Goal: Transaction & Acquisition: Subscribe to service/newsletter

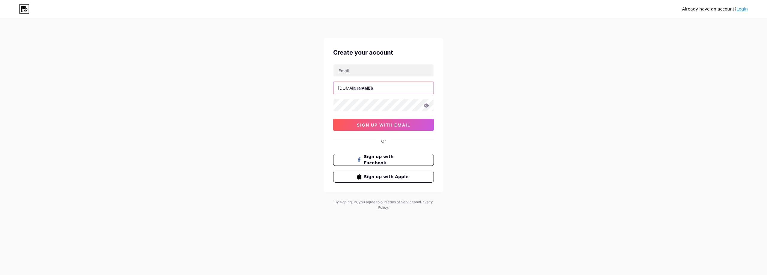
click at [366, 87] on input "text" at bounding box center [383, 88] width 100 height 12
click at [365, 69] on input "text" at bounding box center [383, 70] width 100 height 12
click at [368, 71] on input "text" at bounding box center [383, 70] width 100 height 12
paste input "[EMAIL_ADDRESS][DOMAIN_NAME]"
type input "[EMAIL_ADDRESS][DOMAIN_NAME]"
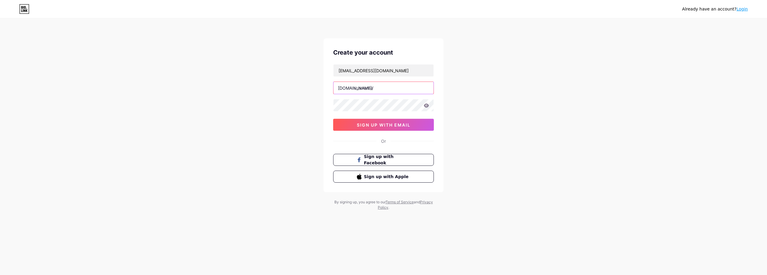
click at [384, 87] on input "text" at bounding box center [383, 88] width 100 height 12
type input "naoasbets"
click at [590, 105] on div "Already have an account? Login Create your account [EMAIL_ADDRESS][DOMAIN_NAME]…" at bounding box center [383, 114] width 767 height 229
click at [386, 125] on span "sign up with email" at bounding box center [384, 124] width 54 height 5
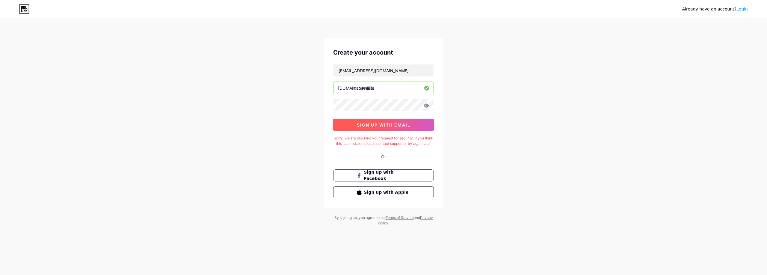
click at [386, 125] on span "sign up with email" at bounding box center [384, 124] width 54 height 5
click at [381, 70] on input "[EMAIL_ADDRESS][DOMAIN_NAME]" at bounding box center [383, 70] width 100 height 12
paste input "[DOMAIN_NAME]"
click at [289, 72] on div "Already have an account? Login Create your account [EMAIL_ADDRESS][DOMAIN_NAME]…" at bounding box center [383, 122] width 767 height 245
click at [410, 127] on button "sign up with email" at bounding box center [383, 125] width 101 height 12
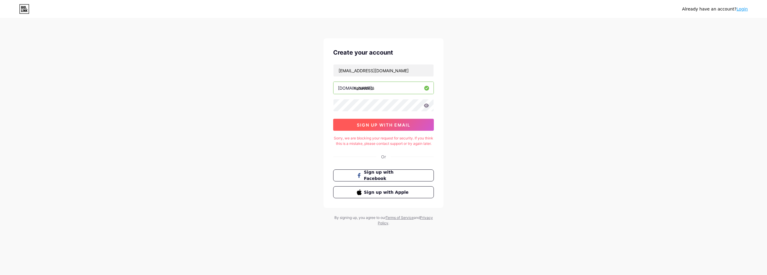
click at [396, 123] on span "sign up with email" at bounding box center [384, 124] width 54 height 5
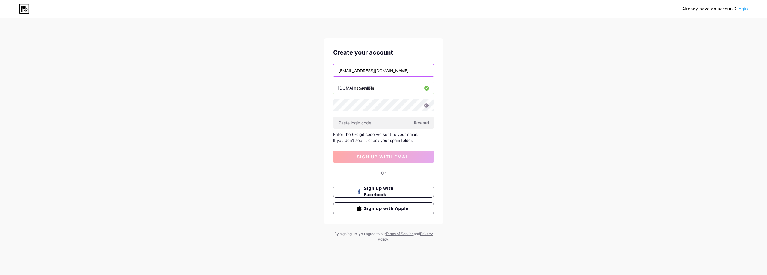
click at [382, 72] on input "[EMAIL_ADDRESS][DOMAIN_NAME]" at bounding box center [383, 70] width 100 height 12
paste input "[EMAIL_ADDRESS][DOMAIN_NAME]"
click at [276, 103] on div "Already have an account? Login Create your account [EMAIL_ADDRESS][DOMAIN_NAME]…" at bounding box center [383, 130] width 767 height 261
click at [399, 69] on input "[EMAIL_ADDRESS][DOMAIN_NAME]" at bounding box center [383, 70] width 100 height 12
paste input "[EMAIL_ADDRESS][DOMAIN_NAME]"
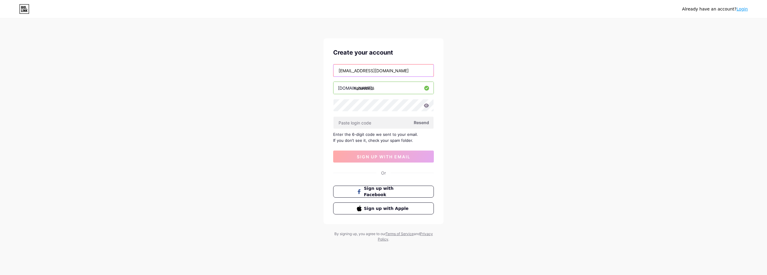
type input "[EMAIL_ADDRESS][DOMAIN_NAME]"
click at [366, 125] on input "text" at bounding box center [383, 122] width 100 height 12
paste input "246370"
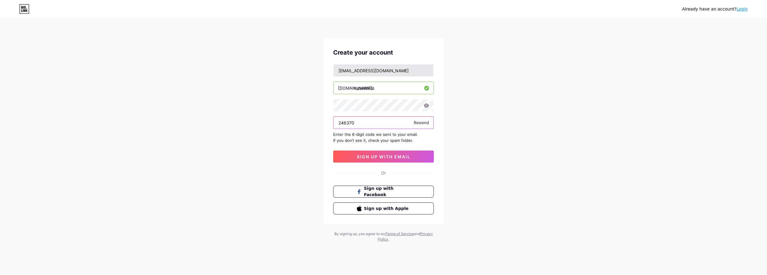
type input "246370"
click at [381, 70] on input "[EMAIL_ADDRESS][DOMAIN_NAME]" at bounding box center [383, 70] width 100 height 12
click at [396, 156] on span "sign up with email" at bounding box center [384, 156] width 54 height 5
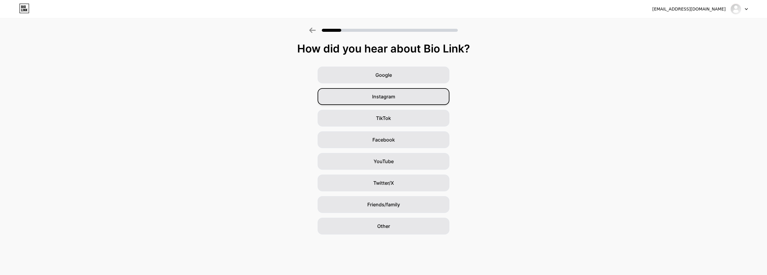
click at [400, 98] on div "Instagram" at bounding box center [383, 96] width 132 height 17
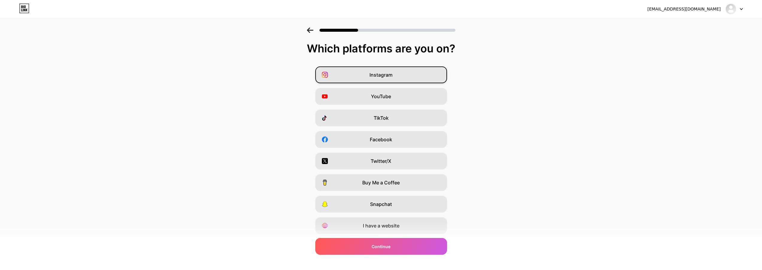
click at [411, 74] on div "Instagram" at bounding box center [381, 74] width 132 height 17
click at [402, 250] on div "Continue" at bounding box center [381, 246] width 132 height 17
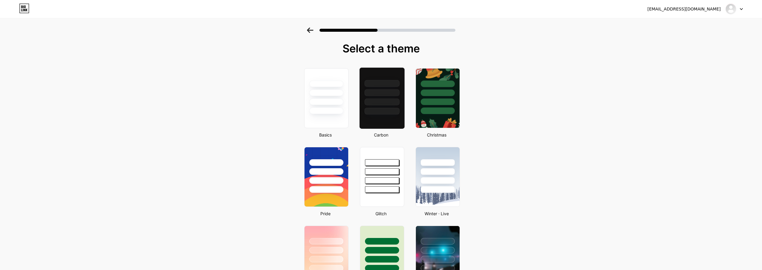
click at [393, 95] on div at bounding box center [381, 92] width 35 height 7
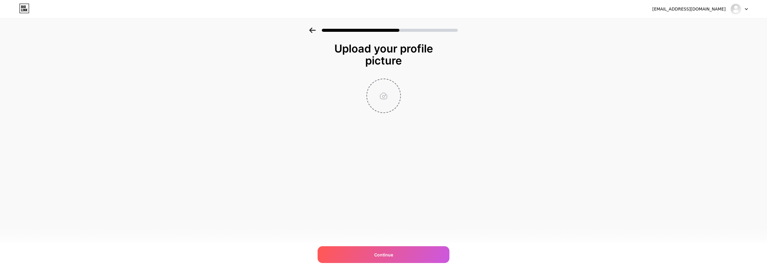
click at [389, 93] on input "file" at bounding box center [383, 95] width 33 height 33
type input "C:\fakepath\b55d67b9-ba38-4b4f-8977-8b33bf1086b7.jpeg"
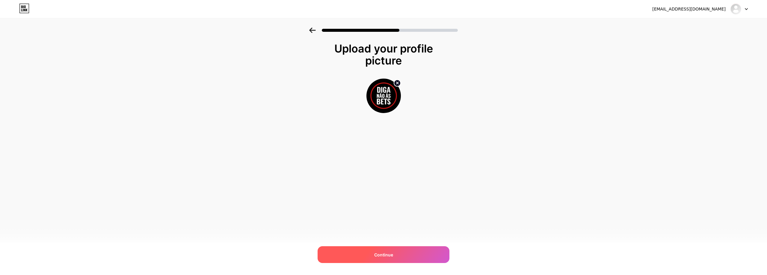
click at [406, 256] on div "Continue" at bounding box center [383, 254] width 132 height 17
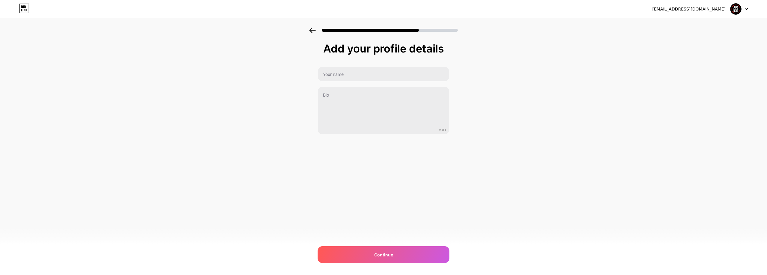
click at [312, 33] on icon at bounding box center [312, 30] width 6 height 5
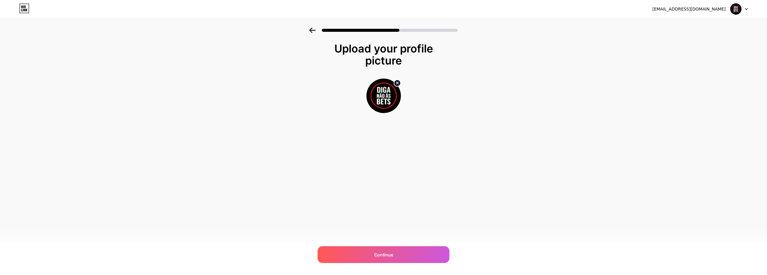
click at [396, 82] on icon at bounding box center [397, 83] width 2 height 2
click at [386, 94] on input "file" at bounding box center [383, 95] width 33 height 33
type input "C:\fakepath\b490baa2-313f-4d4f-8571-ed9e7f67eb92.jpeg"
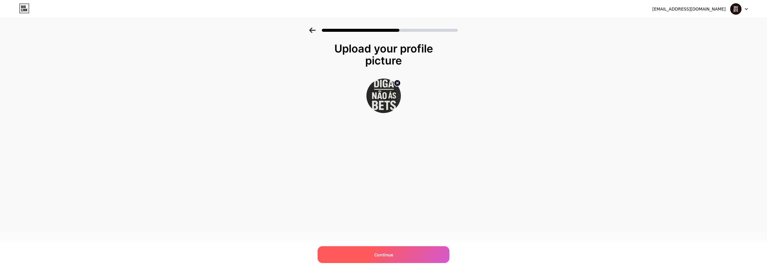
click at [415, 253] on div "Continue" at bounding box center [383, 254] width 132 height 17
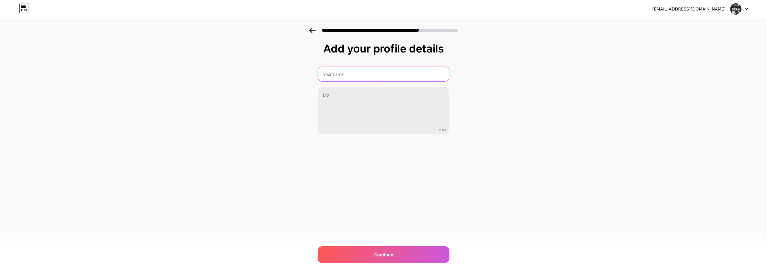
click at [359, 75] on input "text" at bounding box center [383, 74] width 131 height 14
paste input "Diga Não às Bets ✊🚨"
click at [213, 111] on div "Add your profile details Diga Não às Bets ✊🚨 0/255 Continue Error" at bounding box center [383, 96] width 767 height 137
click at [393, 71] on input "Diga Não às Bets ✊🚨" at bounding box center [383, 74] width 131 height 14
paste input "IGA NÃO ÀS BETS"
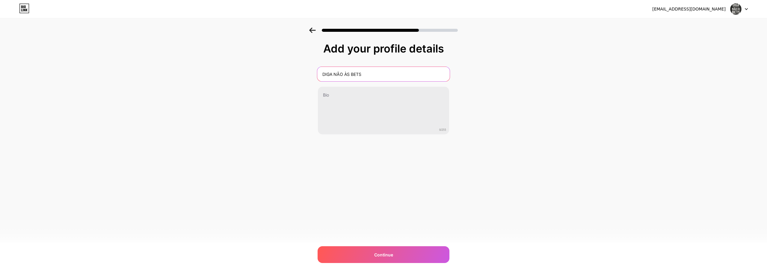
type input "DIGA NÃO ÀS BETS"
click at [205, 86] on div "Add your profile details DIGA NÃO ÀS BETS 0/255 Continue Error" at bounding box center [383, 96] width 767 height 137
click at [337, 49] on div "Add your profile details" at bounding box center [383, 49] width 126 height 12
drag, startPoint x: 337, startPoint y: 49, endPoint x: 425, endPoint y: 49, distance: 88.0
click at [425, 49] on div "Add your profile details" at bounding box center [383, 49] width 126 height 12
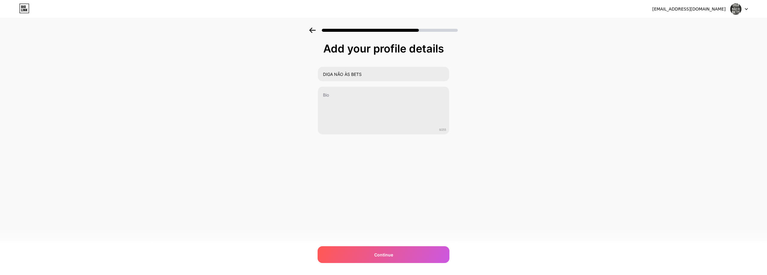
copy div "Add your profile details"
click at [375, 72] on input "DIGA NÃO ÀS BETS" at bounding box center [383, 74] width 131 height 14
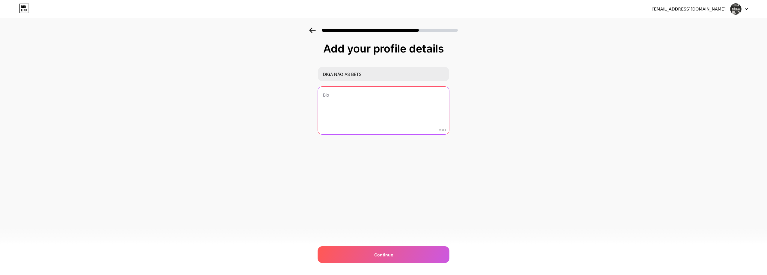
click at [363, 99] on textarea at bounding box center [383, 111] width 131 height 48
paste textarea "💔 As apostas escravizam. 🕊️ A informação liberta. ✊ Junte-se a nós e diga não à…"
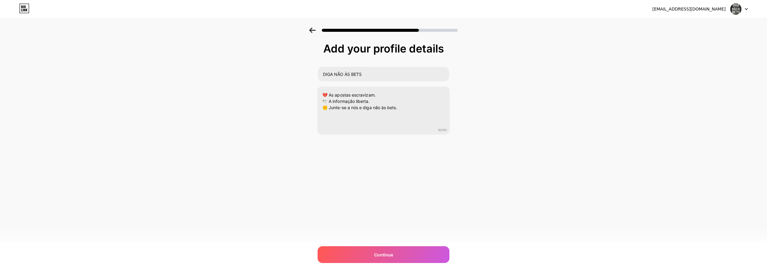
click at [509, 176] on div "[EMAIL_ADDRESS][DOMAIN_NAME] Logout Link Copied Add your profile details DIGA N…" at bounding box center [383, 137] width 767 height 275
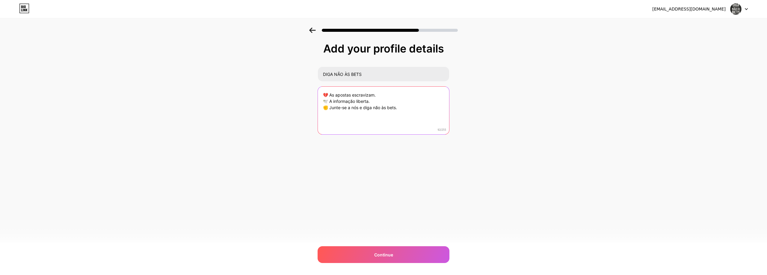
click at [407, 99] on textarea "💔 As apostas escravizam. 🕊️ A informação liberta. ✊ Junte-se a nós e diga não à…" at bounding box center [383, 111] width 131 height 48
paste textarea "Contra o vício das apostas ✊ Verdade, alerta e acolhimento 📖 João 8:36 — “O Fil…"
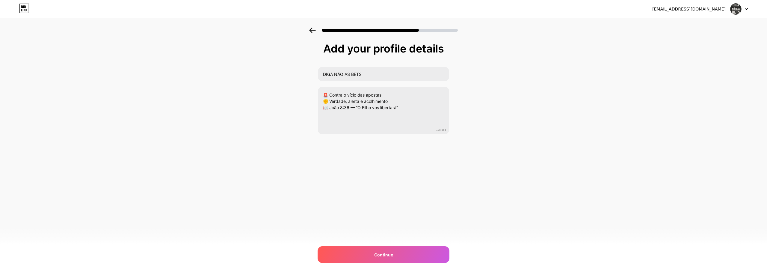
click at [408, 135] on div "Add your profile details DIGA NÃO ÀS BETS 🚨 Contra o vício das apostas ✊ Verdad…" at bounding box center [383, 104] width 132 height 122
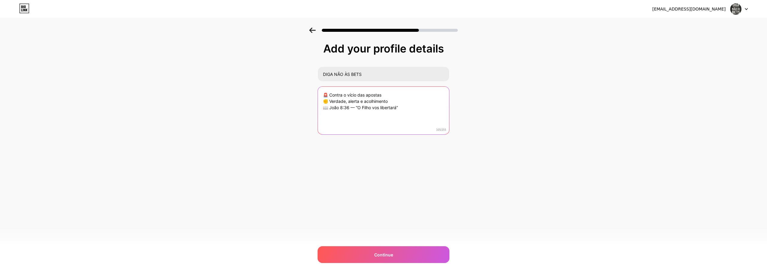
click at [400, 119] on textarea "🚨 Contra o vício das apostas ✊ Verdade, alerta e acolhimento 📖 João 8:36 — “O F…" at bounding box center [383, 111] width 131 height 48
type textarea "🚨 Contra o vício das apostas ✊ Verdade, alerta e acolhimento 📖 João 8:36 — “O F…"
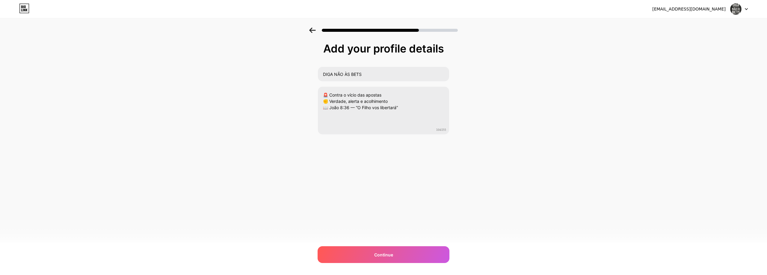
click at [412, 162] on div "Add your profile details DIGA NÃO ÀS BETS 🚨 Contra o vício das apostas ✊ Verdad…" at bounding box center [383, 104] width 132 height 122
click at [416, 251] on div "Continue" at bounding box center [383, 254] width 132 height 17
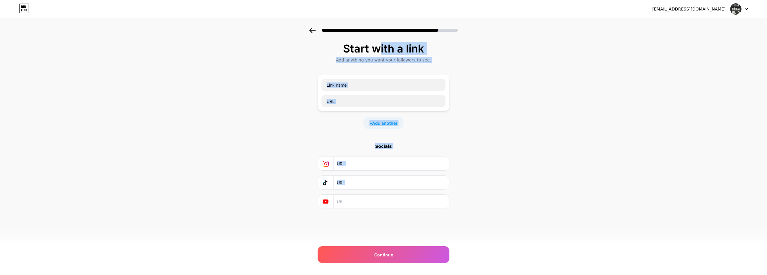
drag, startPoint x: 343, startPoint y: 47, endPoint x: 459, endPoint y: 210, distance: 200.1
click at [459, 210] on div "Start with a link Add anything you want your followers to see. + Add another So…" at bounding box center [383, 133] width 767 height 210
copy div "Start with a link Add anything you want your followers to see. + Add another So…"
click at [287, 117] on div "Start with a link Add anything you want your followers to see. + Add another So…" at bounding box center [383, 133] width 767 height 210
drag, startPoint x: 344, startPoint y: 47, endPoint x: 474, endPoint y: 211, distance: 208.7
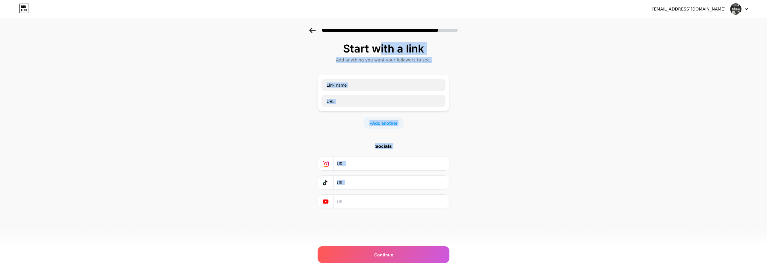
click at [474, 211] on div "Start with a link Add anything you want your followers to see. + Add another So…" at bounding box center [383, 133] width 767 height 210
copy div "Start with a link Add anything you want your followers to see. + Add another So…"
click at [312, 28] on icon at bounding box center [312, 30] width 7 height 5
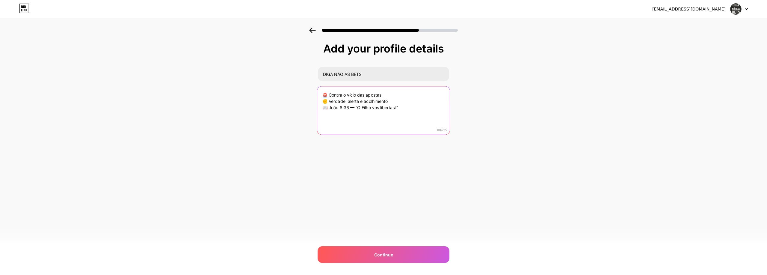
click at [359, 108] on textarea "🚨 Contra o vício das apostas ✊ Verdade, alerta e acolhimento 📖 João 8:36 — “O F…" at bounding box center [383, 110] width 132 height 49
paste textarea "isfarçado de jogo ✊ Verdade, alerta e acolhimento 📖 João 8:36 — “O Filho vos li…"
type textarea "🚨 Contra o vício disfarçado de jogo ✊ Verdade, alerta e acolhimento 📖 João 8:36…"
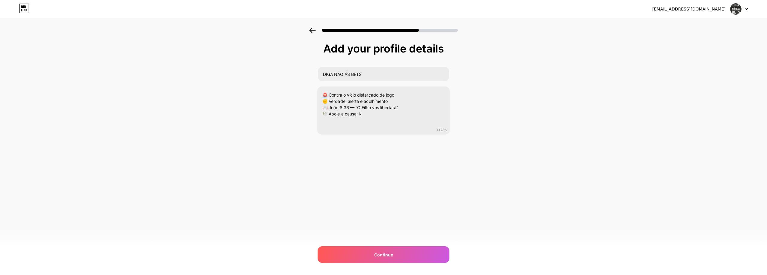
click at [458, 164] on div "[EMAIL_ADDRESS][DOMAIN_NAME] Logout Link Copied Add your profile details DIGA N…" at bounding box center [383, 137] width 767 height 275
click at [408, 257] on div "Continue" at bounding box center [383, 254] width 132 height 17
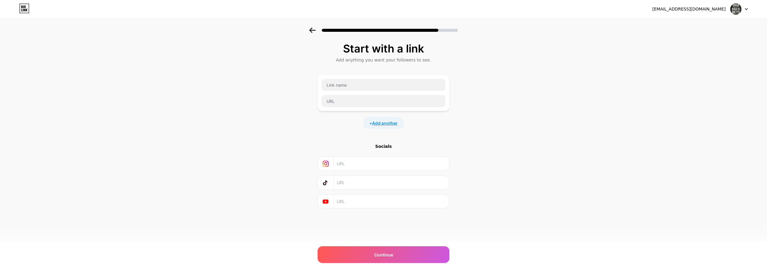
click at [394, 122] on span "Add another" at bounding box center [384, 123] width 25 height 6
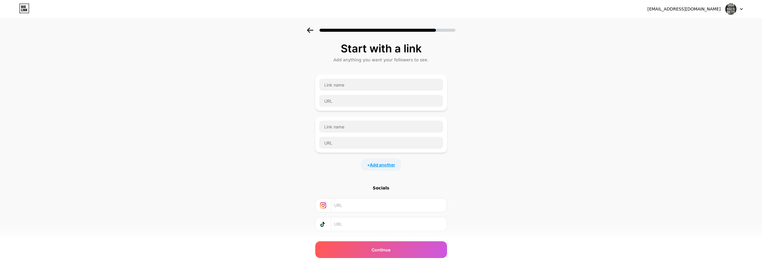
click at [389, 162] on span "Add another" at bounding box center [382, 165] width 25 height 6
click at [388, 208] on span "Add another" at bounding box center [382, 207] width 25 height 6
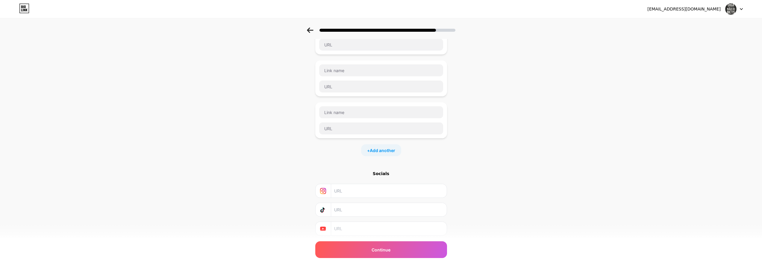
scroll to position [99, 0]
click at [393, 152] on span "Add another" at bounding box center [382, 150] width 25 height 6
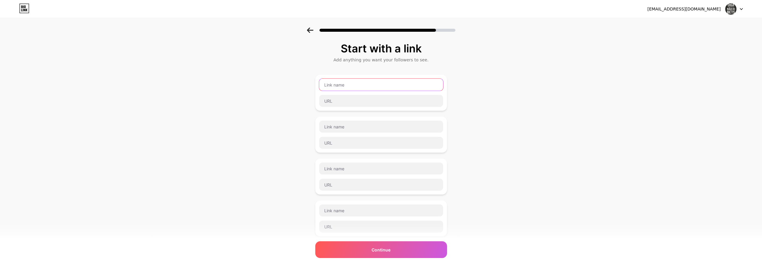
click at [355, 86] on input "text" at bounding box center [381, 85] width 124 height 12
paste input "⚠️ Entenda o perigo das apostas online"
type input "⚠️ Entenda o perigo das apostas online"
click at [359, 104] on input "text" at bounding box center [381, 101] width 124 height 12
paste input "[URL][DOMAIN_NAME]"
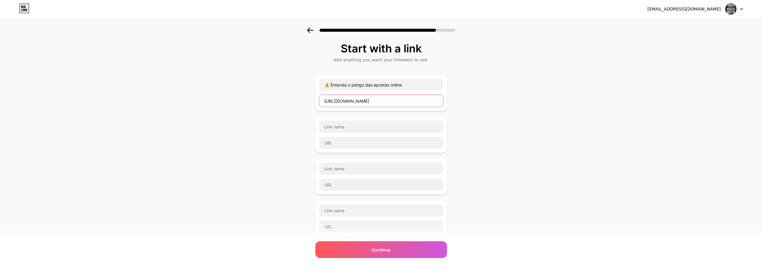
scroll to position [0, 43]
type input "[URL][DOMAIN_NAME]"
click at [295, 113] on div "Start with a link Add anything you want your followers to see. ⚠️ Entenda o per…" at bounding box center [381, 217] width 762 height 378
click at [347, 128] on input "text" at bounding box center [381, 127] width 124 height 12
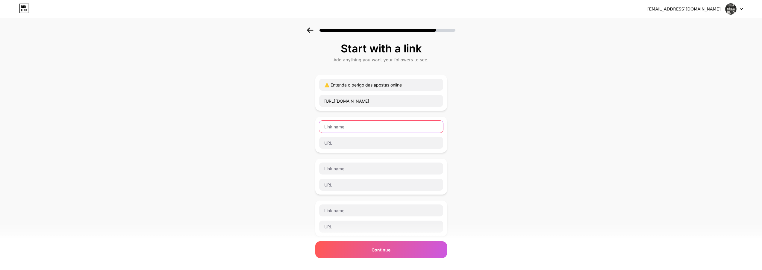
paste input "🧠 O que é [PERSON_NAME] e por que ela destrói vidas"
type input "🧠 O que é [PERSON_NAME] e por que ela destrói vidas"
click at [376, 142] on input "text" at bounding box center [381, 143] width 124 height 12
paste input "[URL][DOMAIN_NAME]"
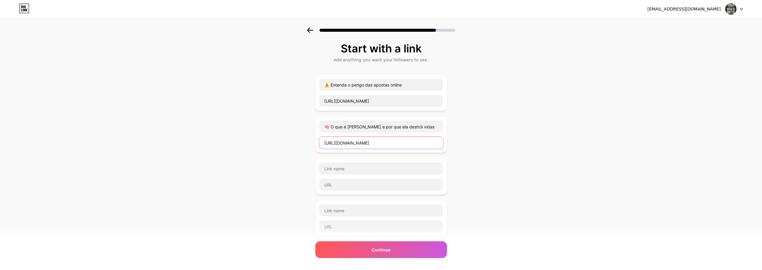
type input "[URL][DOMAIN_NAME]"
click at [269, 119] on div "Start with a link Add anything you want your followers to see. ⚠️ Entenda o per…" at bounding box center [381, 217] width 762 height 378
click at [399, 126] on input "🧠 O que é [PERSON_NAME] e por que ela destrói vidas" at bounding box center [381, 127] width 124 height 12
paste input "O que é Jogo Responsável ?"
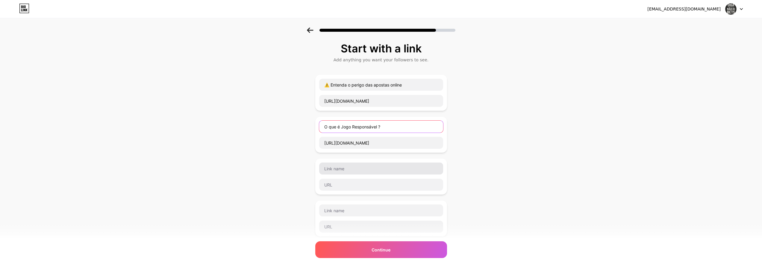
type input "O que é Jogo Responsável ?"
click at [376, 172] on input "text" at bounding box center [381, 169] width 124 height 12
click at [334, 169] on input "text" at bounding box center [381, 169] width 124 height 12
paste input "🆘 Precisa de ajuda ou quer conversar?"
type input "🆘 Precisa de ajuda ou quer conversar?"
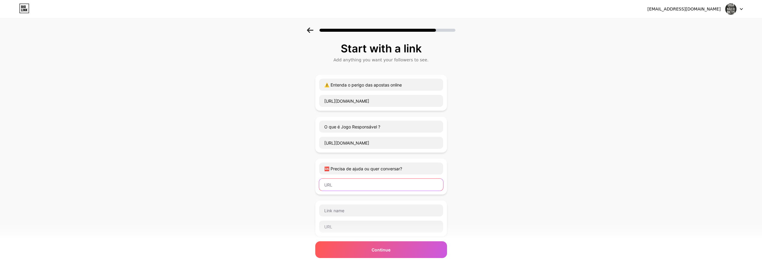
click at [344, 187] on input "text" at bounding box center [381, 185] width 124 height 12
click at [352, 184] on input "text" at bounding box center [381, 185] width 124 height 12
paste input "mailto:[EMAIL_ADDRESS][DOMAIN_NAME]"
drag, startPoint x: 405, startPoint y: 183, endPoint x: 340, endPoint y: 184, distance: 65.0
click at [340, 184] on input "mailto:[EMAIL_ADDRESS][DOMAIN_NAME]" at bounding box center [381, 185] width 124 height 12
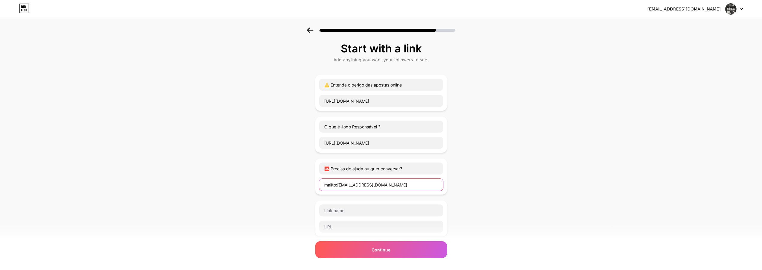
paste input "naoasbets@pm"
click at [537, 172] on div "Start with a link Add anything you want your followers to see. ⚠️ Entenda o per…" at bounding box center [381, 217] width 762 height 378
drag, startPoint x: 340, startPoint y: 185, endPoint x: 395, endPoint y: 185, distance: 54.8
click at [395, 185] on input "mailto:[EMAIL_ADDRESS][DOMAIN_NAME]" at bounding box center [381, 185] width 124 height 12
paste input "[DOMAIN_NAME]"
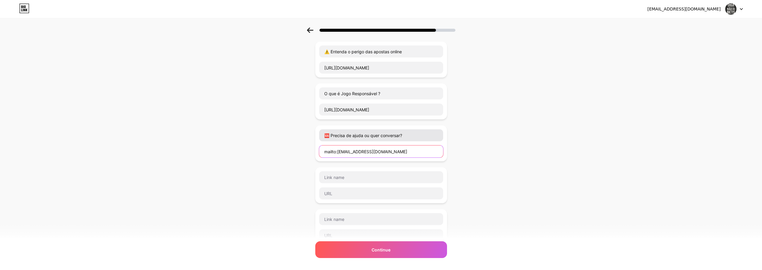
scroll to position [9, 0]
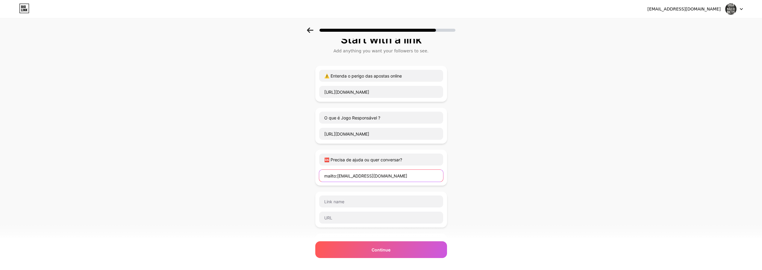
type input "mailto:[EMAIL_ADDRESS][DOMAIN_NAME]"
click at [361, 200] on input "text" at bounding box center [381, 202] width 124 height 12
paste input "📖 [DEMOGRAPHIC_DATA] — “O Filho vos libertará”"
type input "📖 [DEMOGRAPHIC_DATA] — “O Filho vos libertará”"
click at [412, 214] on input "text" at bounding box center [381, 218] width 124 height 12
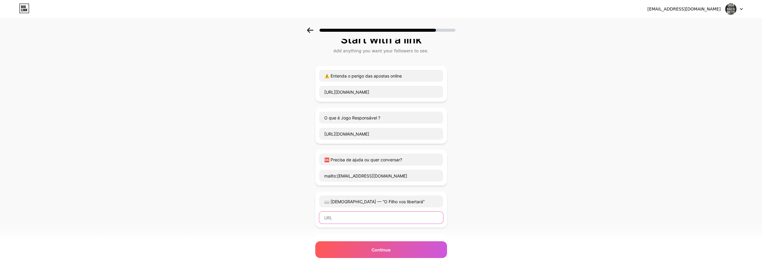
paste input "[URL][DOMAIN_NAME]"
type input "[URL][DOMAIN_NAME]"
click at [281, 189] on div "Start with a link Add anything you want your followers to see. ⚠️ Entenda o per…" at bounding box center [381, 208] width 762 height 378
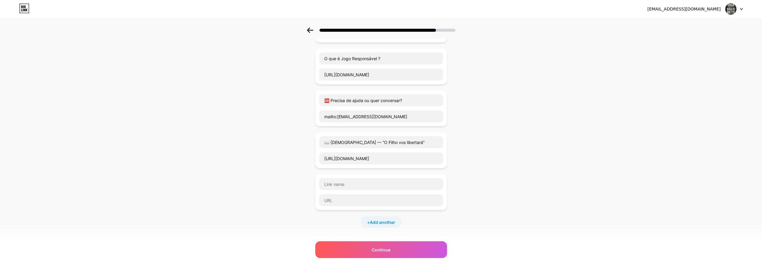
scroll to position [72, 0]
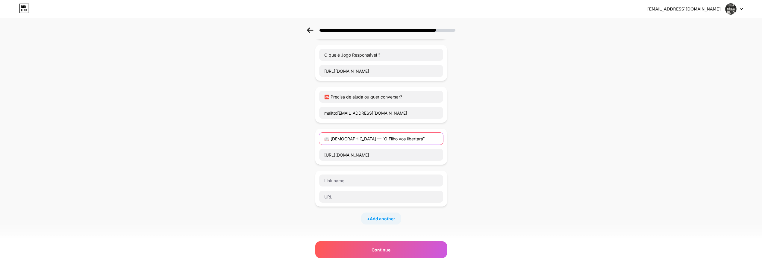
click at [410, 139] on input "📖 [DEMOGRAPHIC_DATA] — “O Filho vos libertará”" at bounding box center [381, 139] width 124 height 12
click at [375, 178] on input "text" at bounding box center [381, 181] width 124 height 12
paste input "📖 [DEMOGRAPHIC_DATA] — “O Filho vos libertará”"
type input "📖 [DEMOGRAPHIC_DATA] — “O Filho vos libertará”"
click at [381, 156] on input "[URL][DOMAIN_NAME]" at bounding box center [381, 155] width 124 height 12
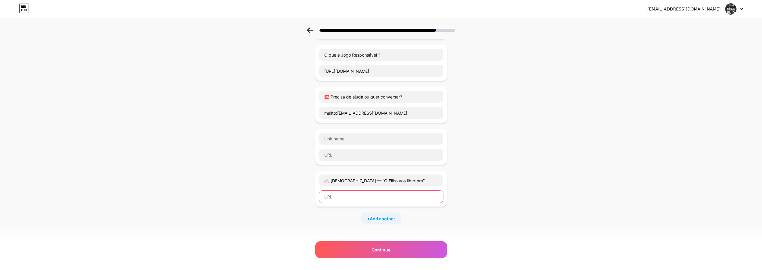
click at [373, 198] on input "text" at bounding box center [381, 197] width 124 height 12
paste input "[URL][DOMAIN_NAME]"
type input "[URL][DOMAIN_NAME]"
click at [233, 174] on div "Start with a link Add anything you want your followers to see. ⚠️ Entenda o per…" at bounding box center [381, 145] width 762 height 378
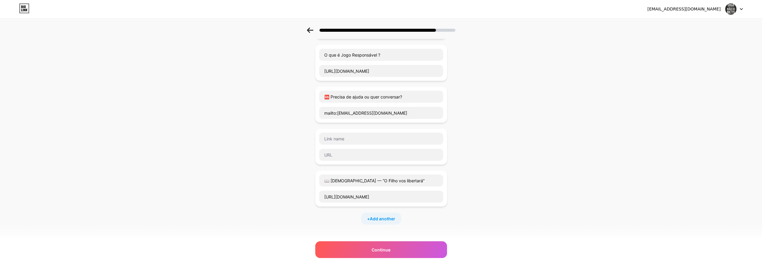
scroll to position [0, 0]
click at [353, 137] on input "text" at bounding box center [381, 139] width 124 height 12
paste input "🙏 Apoie a causa de forma anônima"
type input "🙏 Apoie a causa de forma anônima"
click at [107, 159] on div "Start with a link Add anything you want your followers to see. ⚠️ Entenda o per…" at bounding box center [381, 145] width 762 height 378
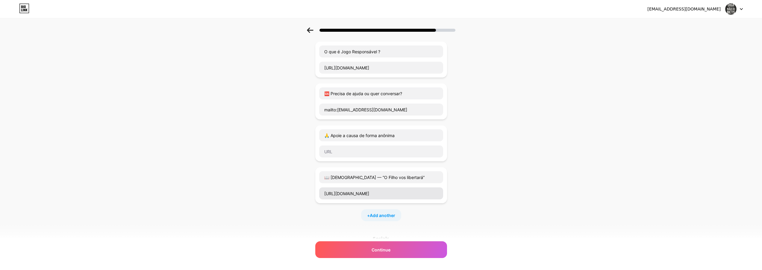
scroll to position [99, 0]
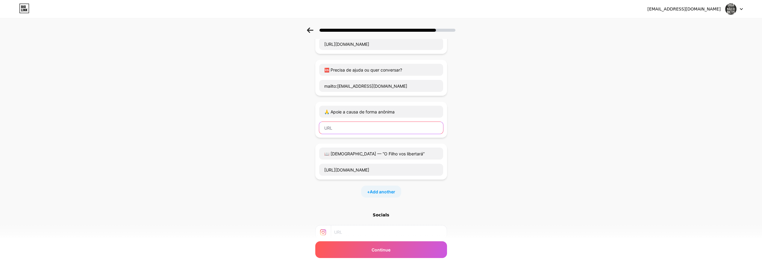
click at [355, 125] on input "text" at bounding box center [381, 128] width 124 height 12
paste input "[URL][DOMAIN_NAME]"
type input "[URL][DOMAIN_NAME]"
click at [544, 131] on div "Start with a link Add anything you want your followers to see. ⚠️ Entenda o per…" at bounding box center [381, 118] width 762 height 378
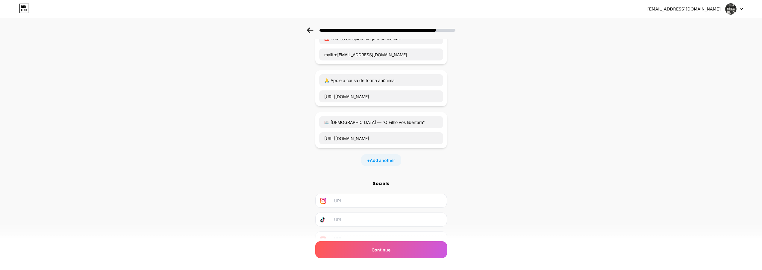
scroll to position [160, 0]
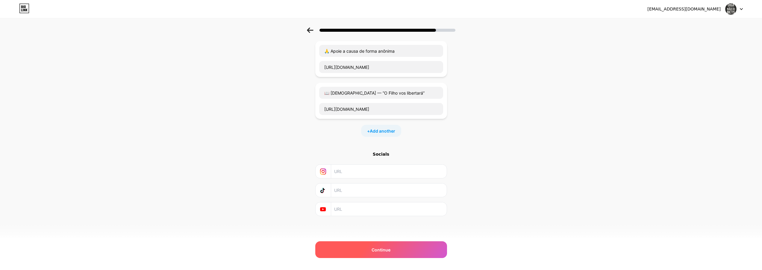
click at [390, 249] on span "Continue" at bounding box center [381, 250] width 19 height 6
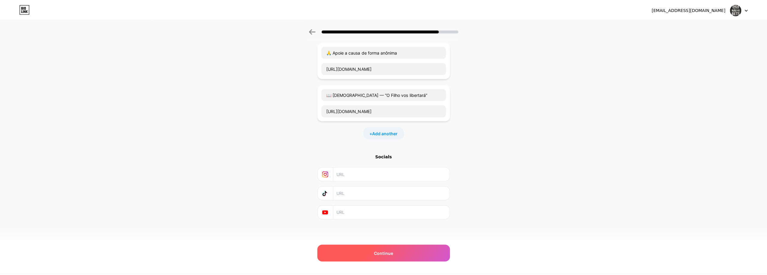
scroll to position [0, 0]
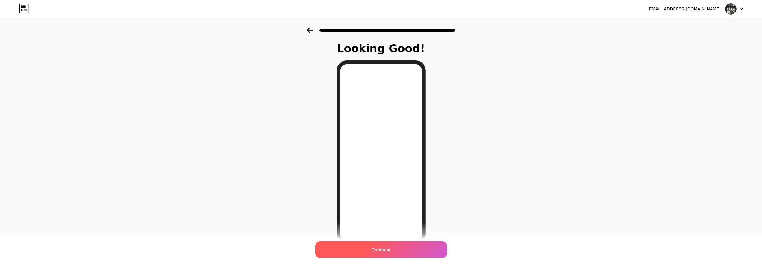
click at [406, 248] on div "Continue" at bounding box center [381, 249] width 132 height 17
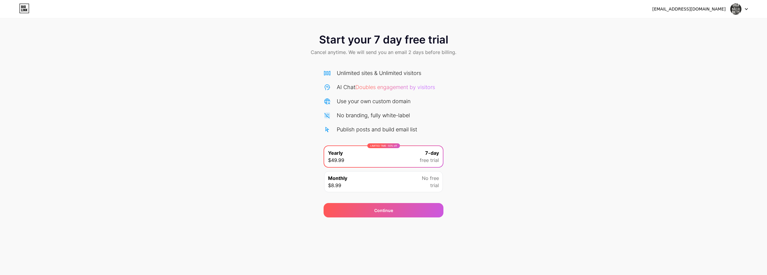
click at [392, 180] on div "Monthly $8.99 No free trial" at bounding box center [383, 181] width 119 height 21
click at [393, 212] on div "Continue" at bounding box center [383, 210] width 120 height 14
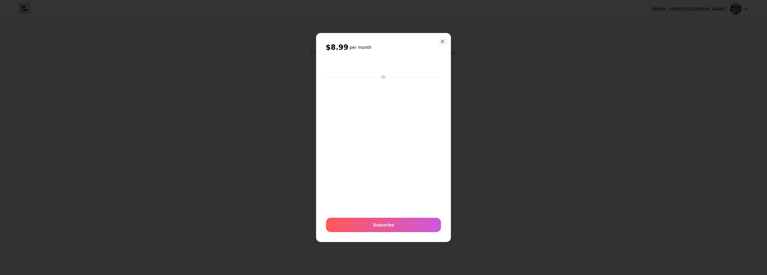
click at [441, 41] on icon at bounding box center [442, 41] width 5 height 5
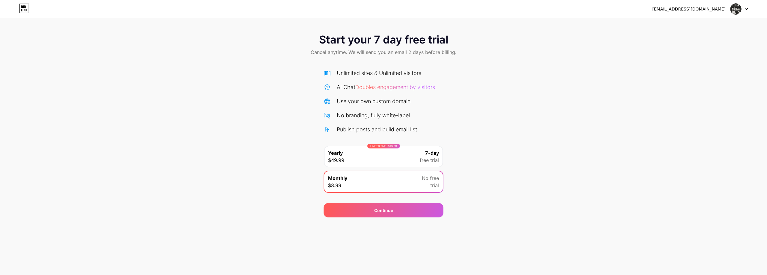
click at [401, 153] on div "LIMITED TIME : 50% off Yearly $49.99 7-day free trial" at bounding box center [383, 156] width 119 height 21
click at [746, 9] on icon at bounding box center [746, 8] width 2 height 1
click at [689, 26] on li "Logout" at bounding box center [710, 24] width 74 height 16
